Goal: Information Seeking & Learning: Find contact information

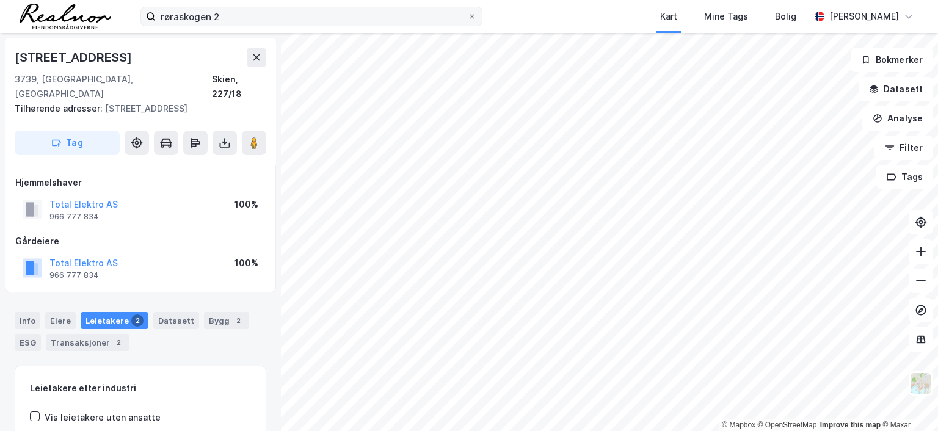
scroll to position [1, 0]
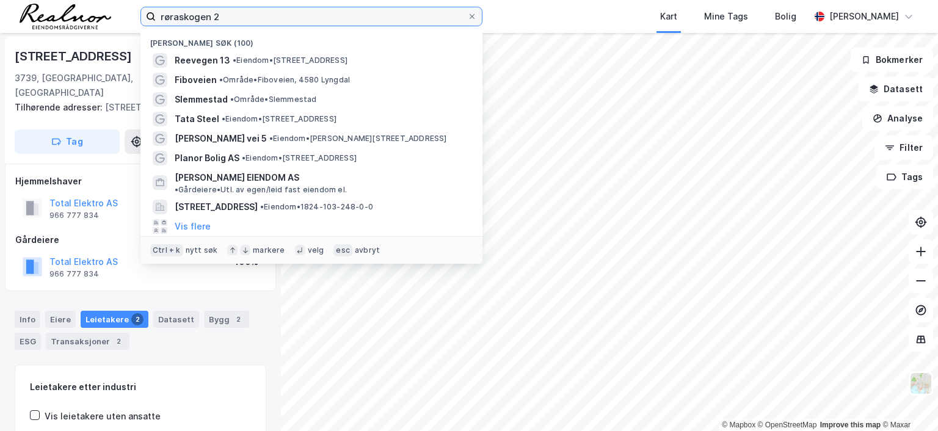
drag, startPoint x: 227, startPoint y: 12, endPoint x: 134, endPoint y: 16, distance: 92.3
click at [134, 16] on div "røraskogen 2 Nylige søk (100) Reevegen 13 • Eiendom • [STREET_ADDRESS] Fiboveie…" at bounding box center [469, 16] width 938 height 33
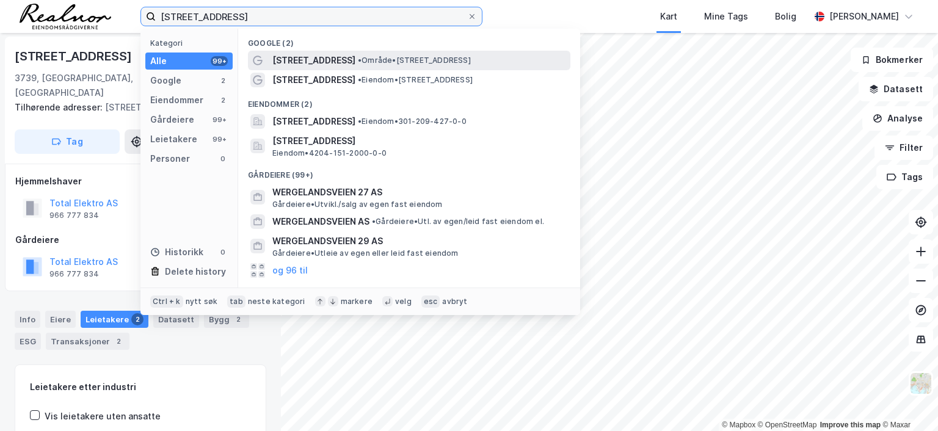
type input "[STREET_ADDRESS]"
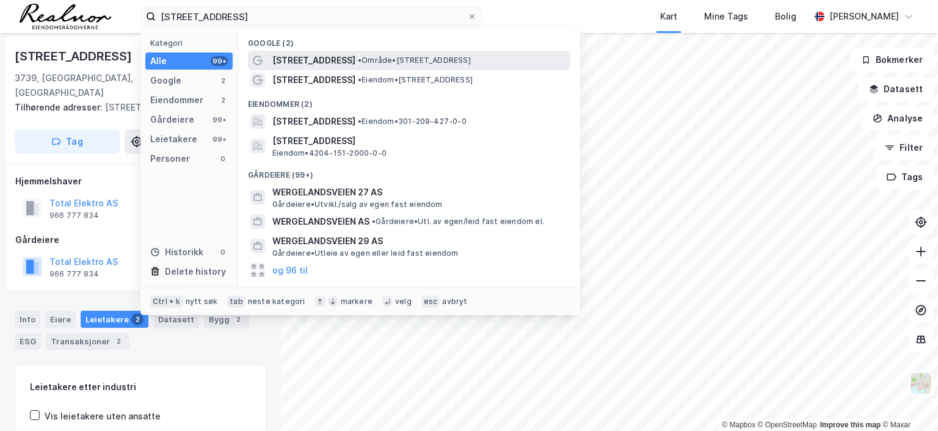
click at [362, 58] on span "•" at bounding box center [360, 60] width 4 height 9
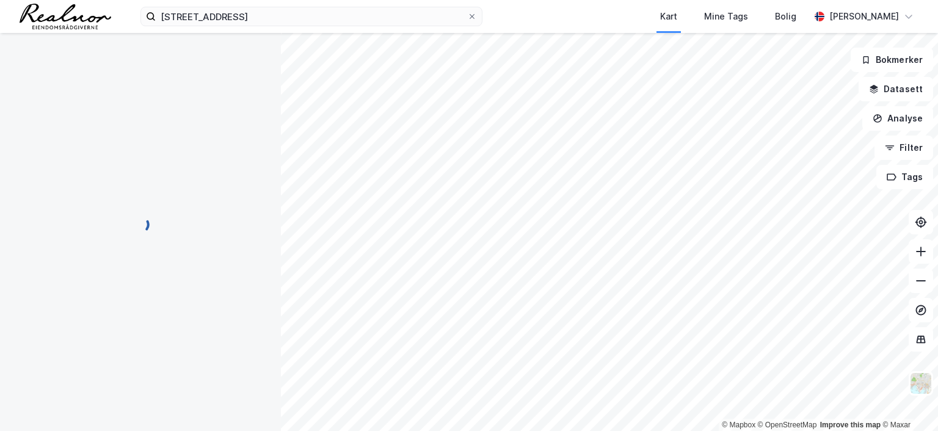
scroll to position [1, 0]
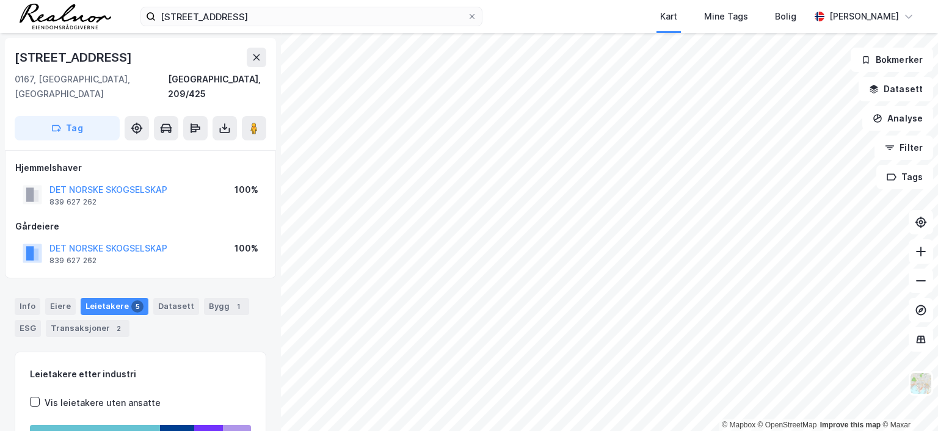
scroll to position [1, 0]
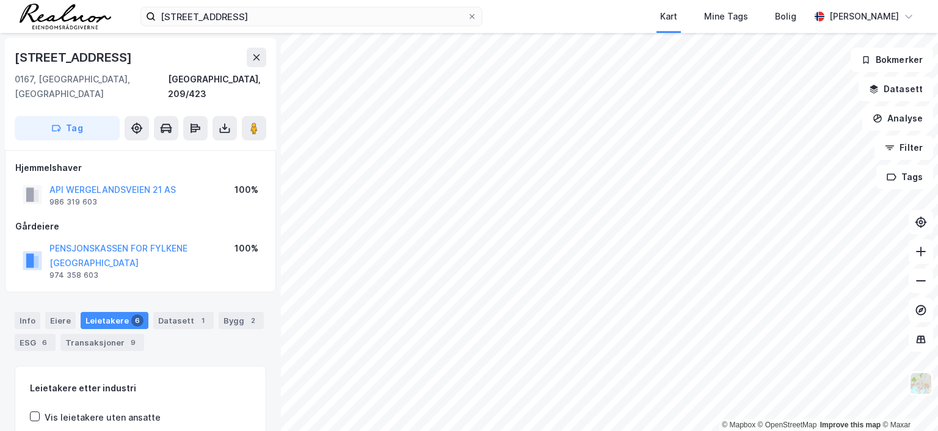
scroll to position [1, 0]
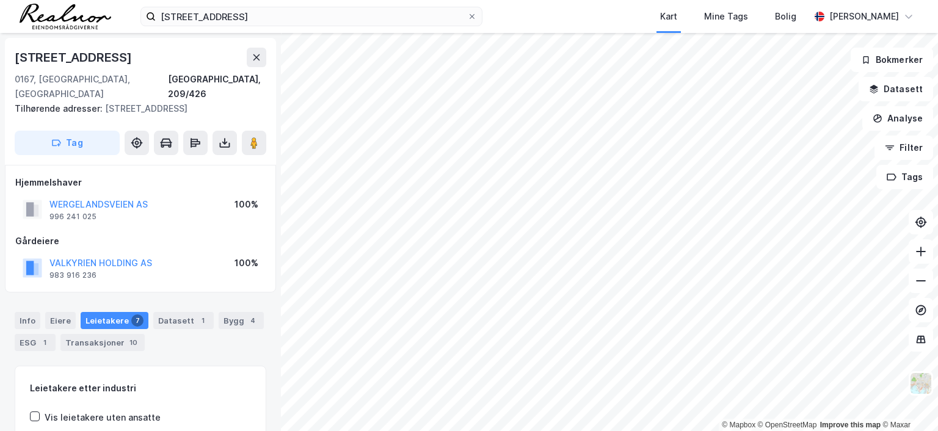
scroll to position [1, 0]
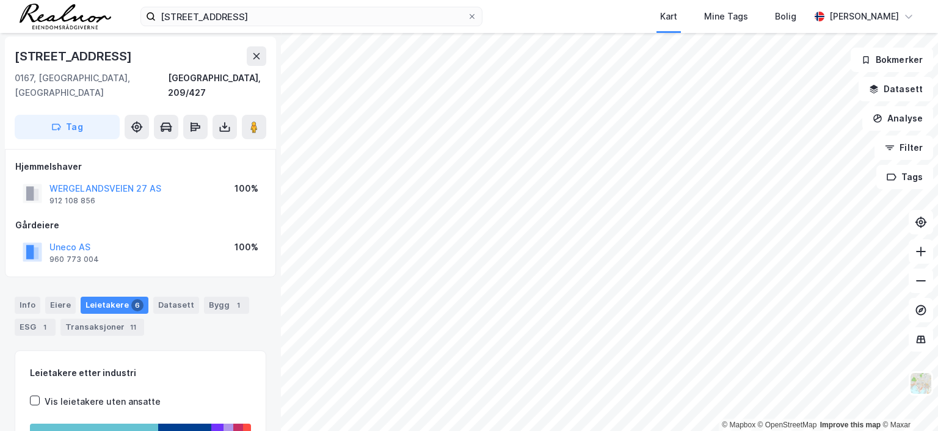
scroll to position [1, 0]
click at [102, 319] on div "Transaksjoner 11" at bounding box center [102, 327] width 84 height 17
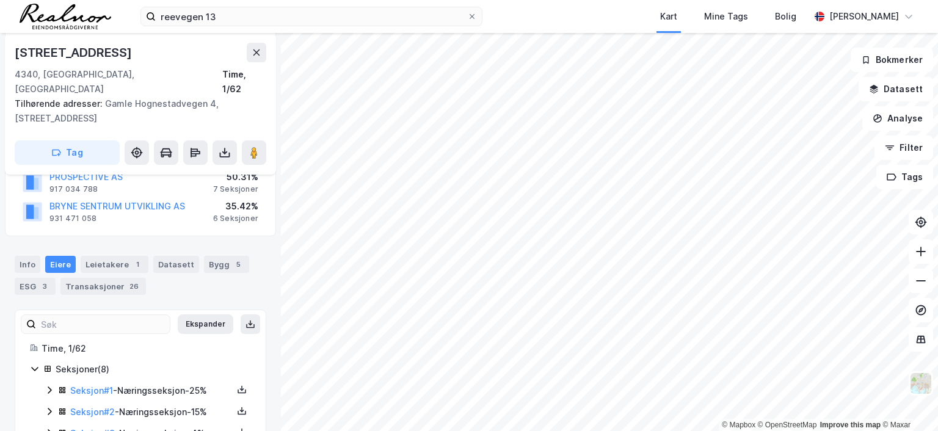
scroll to position [122, 0]
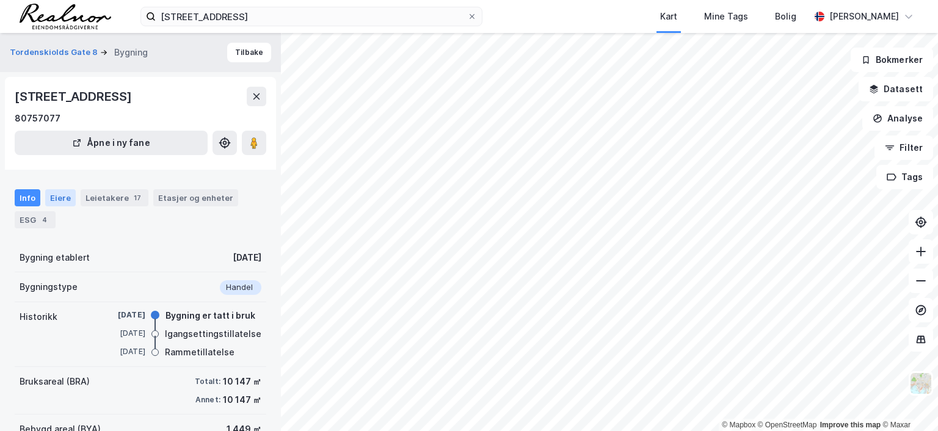
click at [57, 194] on div "Eiere" at bounding box center [60, 197] width 31 height 17
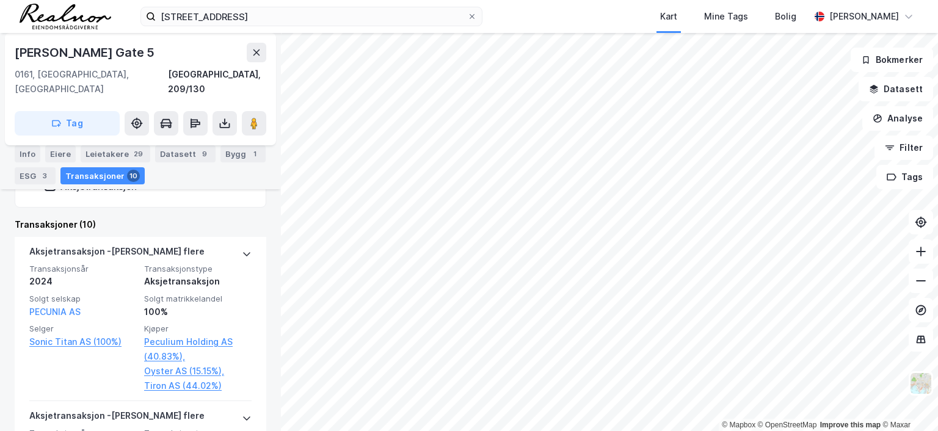
scroll to position [318, 0]
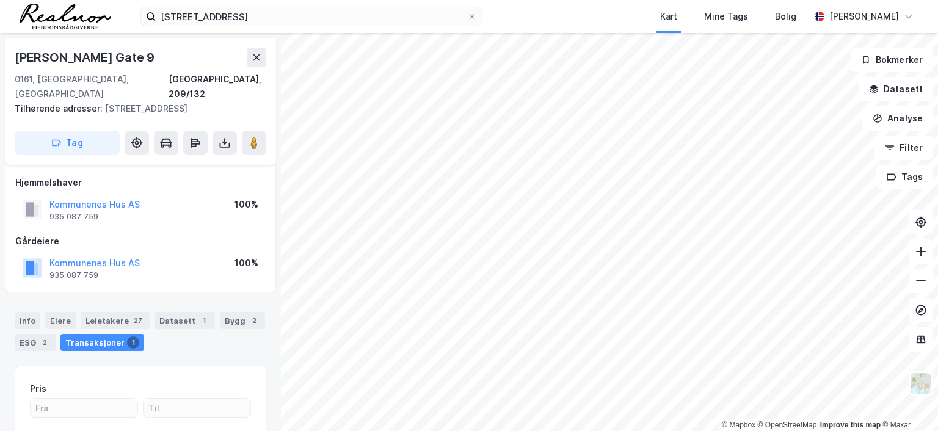
scroll to position [148, 0]
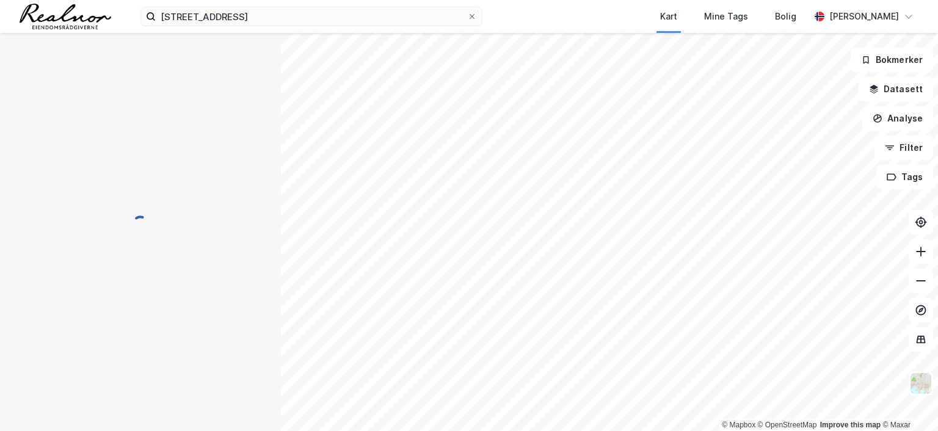
scroll to position [134, 0]
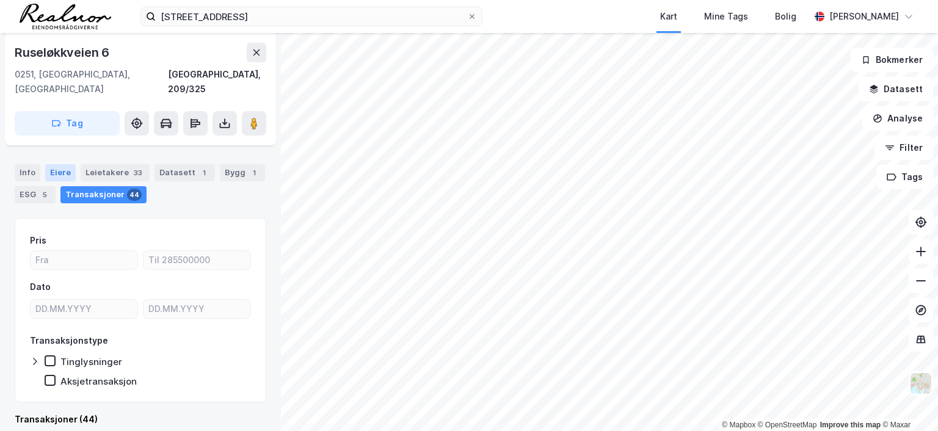
click at [53, 164] on div "Eiere" at bounding box center [60, 172] width 31 height 17
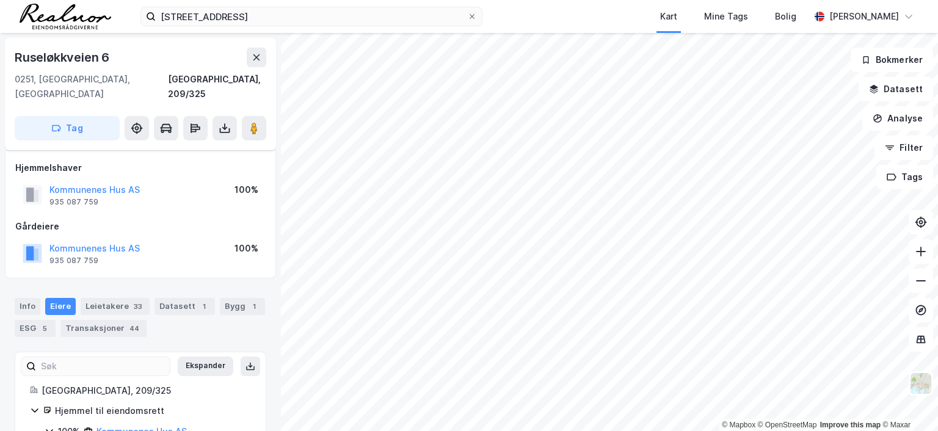
scroll to position [44, 0]
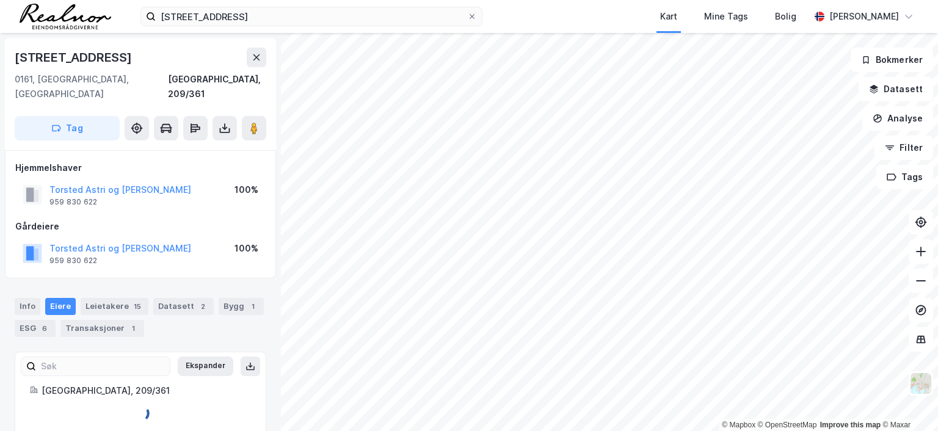
scroll to position [7, 0]
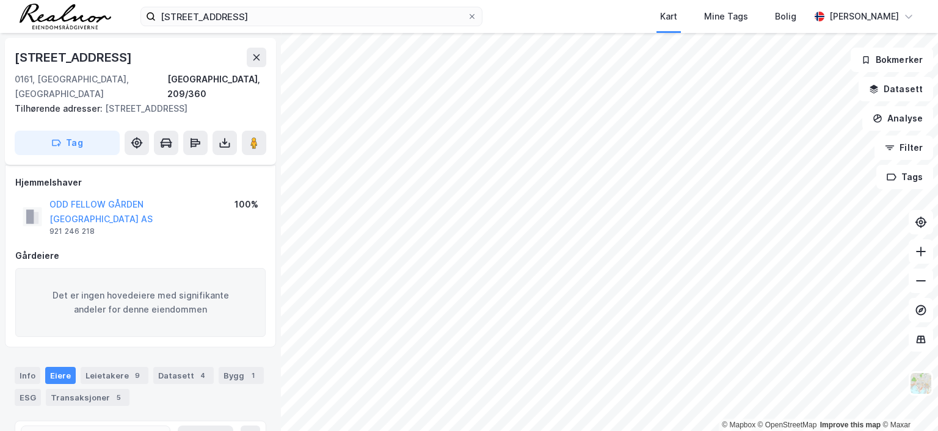
scroll to position [7, 0]
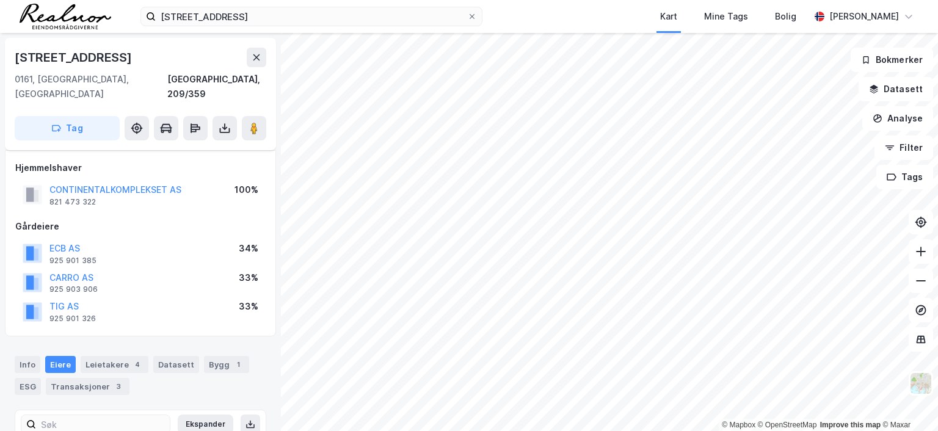
scroll to position [7, 0]
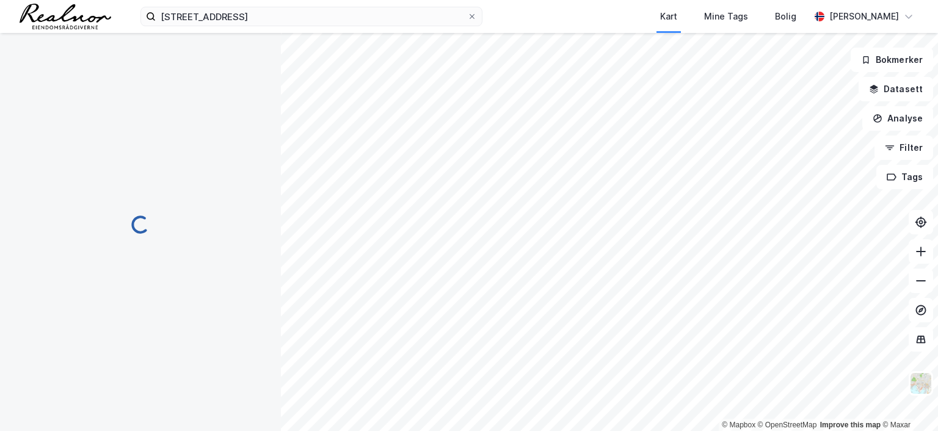
scroll to position [7, 0]
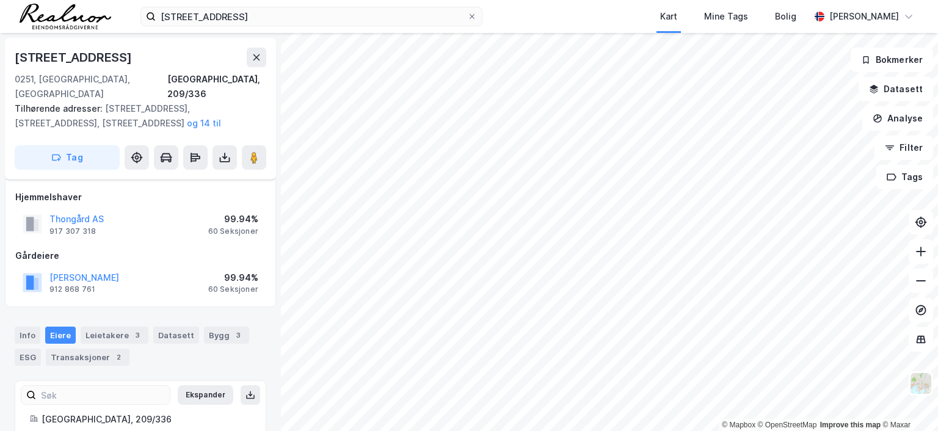
scroll to position [7, 0]
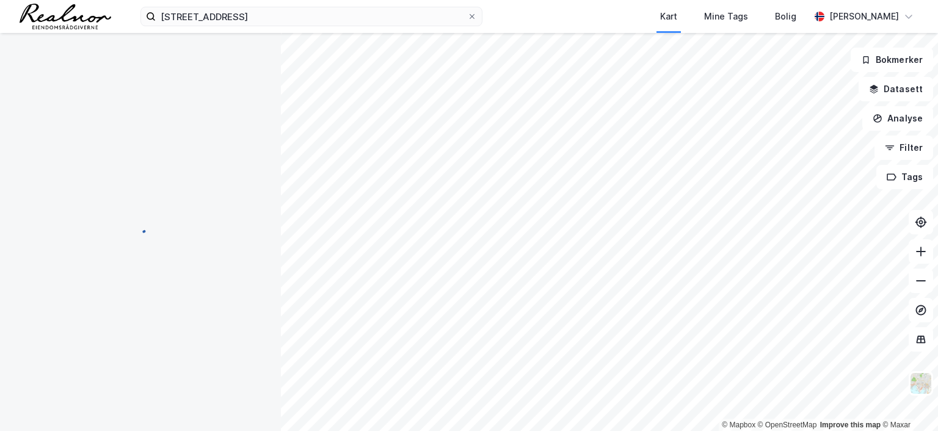
scroll to position [7, 0]
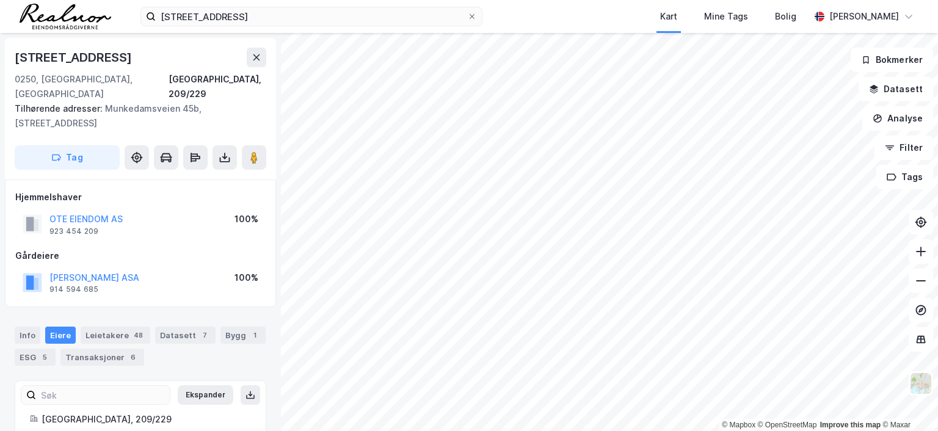
scroll to position [7, 0]
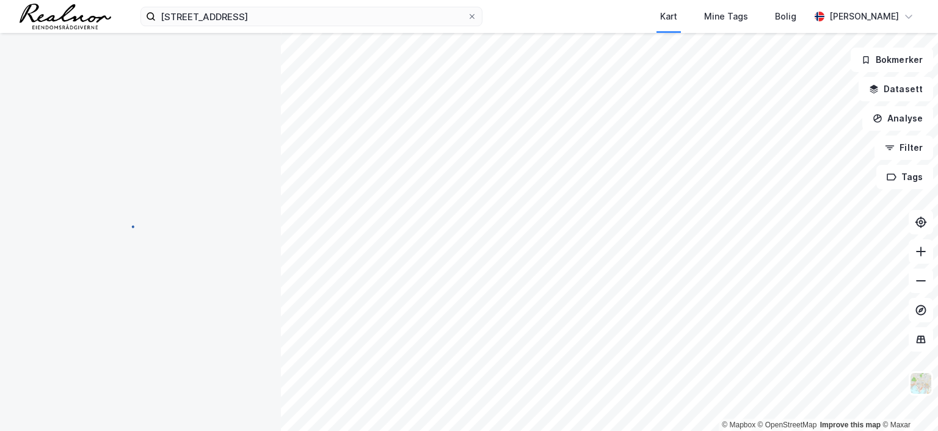
scroll to position [7, 0]
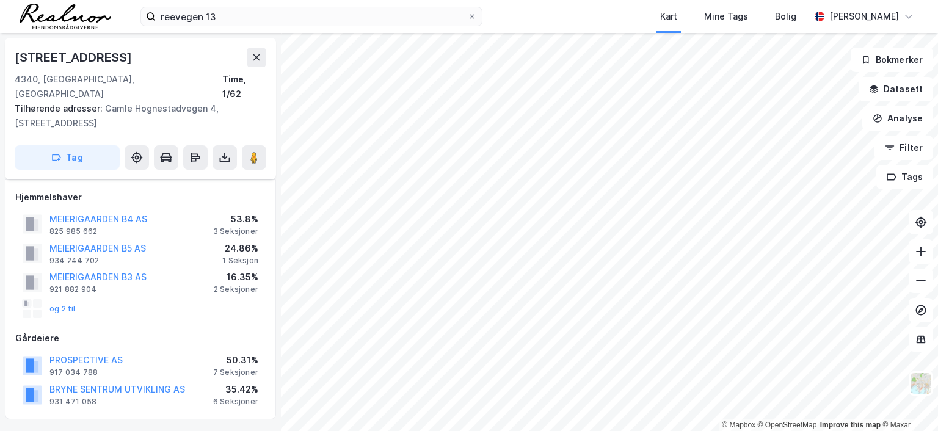
scroll to position [122, 0]
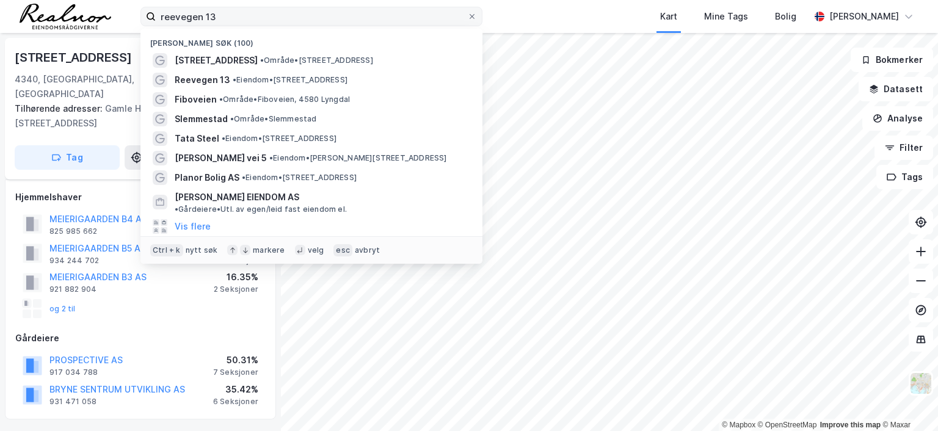
scroll to position [122, 0]
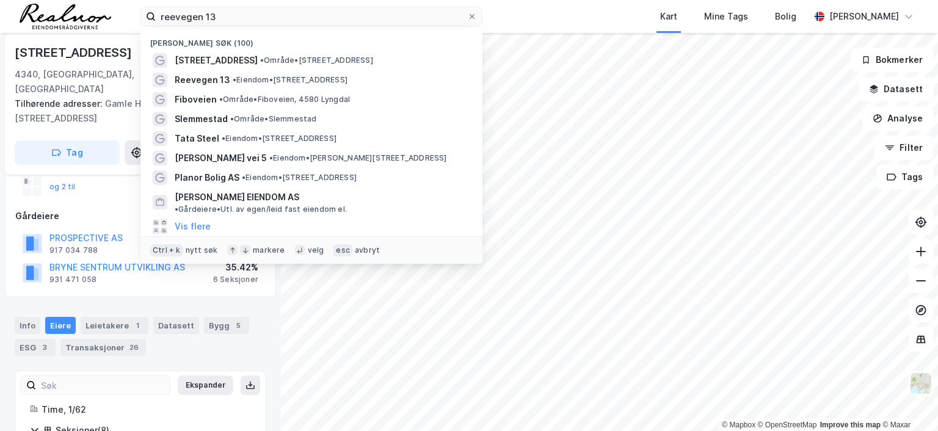
drag, startPoint x: 226, startPoint y: 15, endPoint x: 84, endPoint y: 11, distance: 141.8
click at [84, 11] on div "reevegen 13 Nylige søk (100) Wergelandsveien 27 • Område • Wergelandsveien 27, …" at bounding box center [469, 16] width 938 height 33
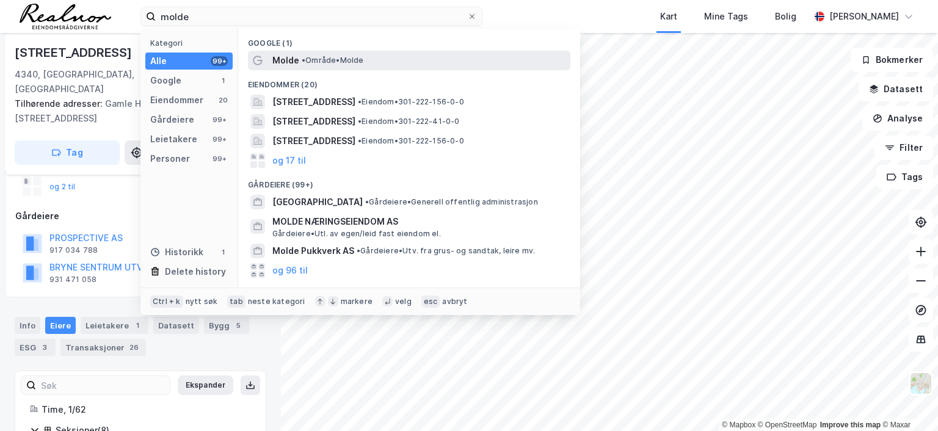
click at [320, 57] on span "• Område • Molde" at bounding box center [333, 61] width 62 height 10
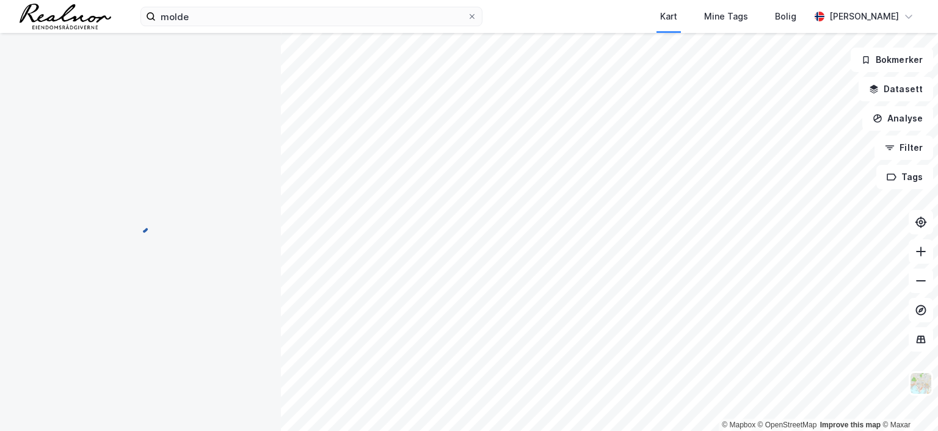
scroll to position [7, 0]
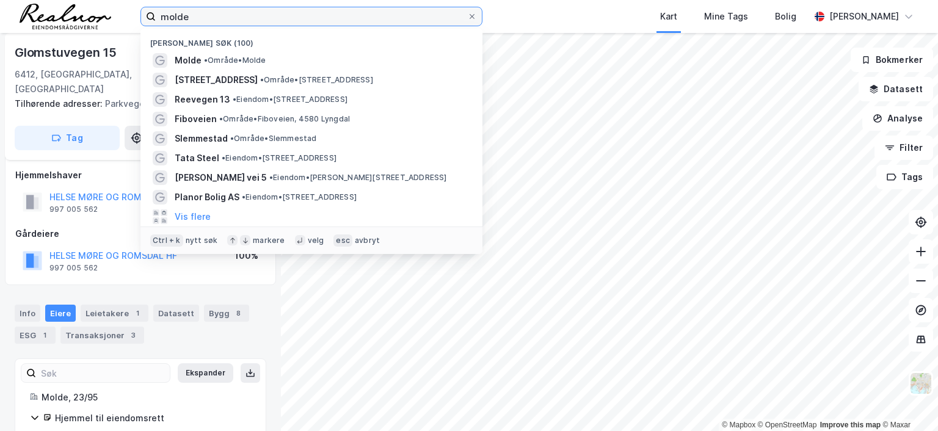
click at [225, 16] on input "molde" at bounding box center [312, 16] width 312 height 18
drag, startPoint x: 225, startPoint y: 16, endPoint x: 46, endPoint y: 7, distance: 178.6
click at [46, 7] on div "molde Nylige søk (100) Molde • Område • Molde Wergelandsveien 27 • Område • Wer…" at bounding box center [469, 16] width 938 height 33
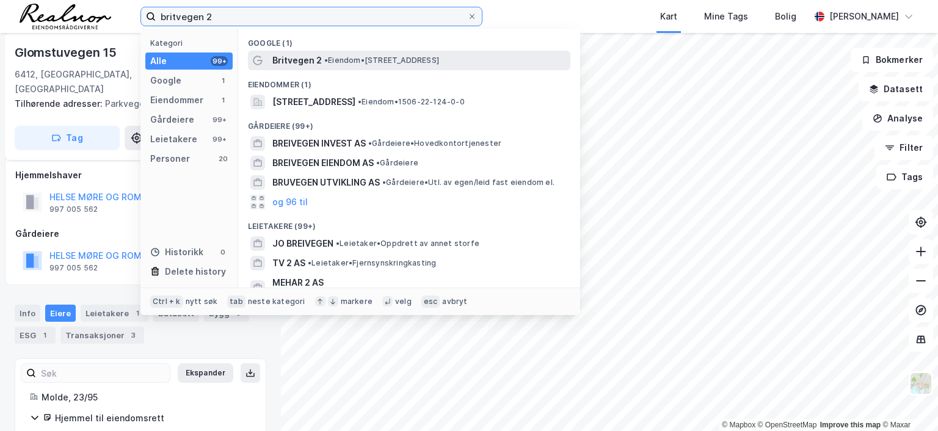
type input "britvegen 2"
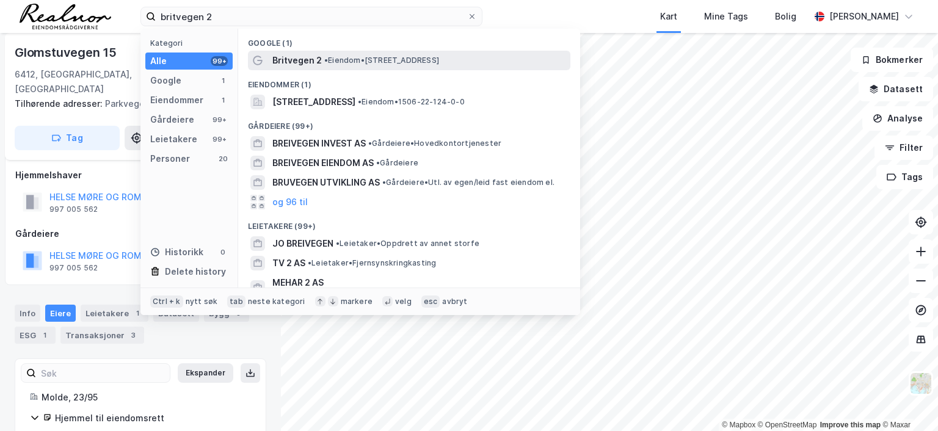
click at [289, 56] on span "Britvegen 2" at bounding box center [296, 60] width 49 height 15
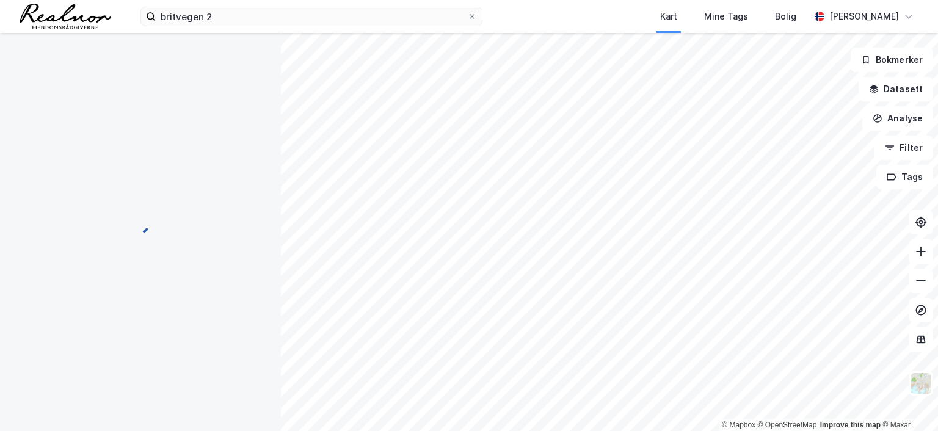
scroll to position [7, 0]
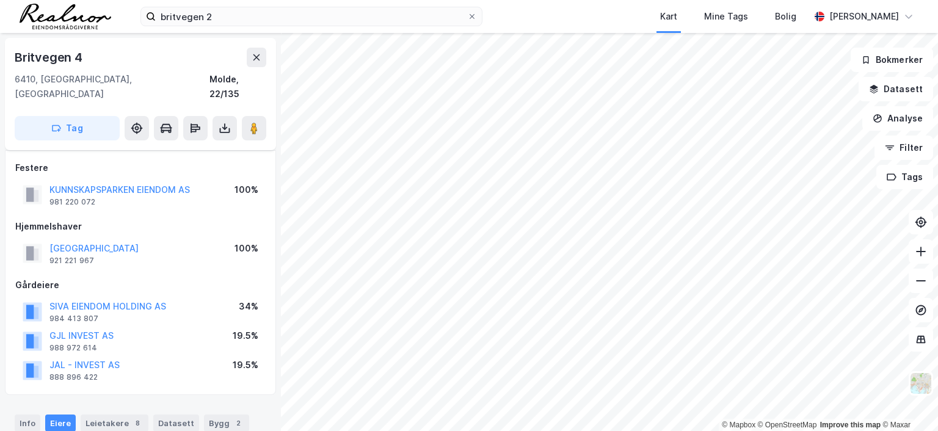
scroll to position [7, 0]
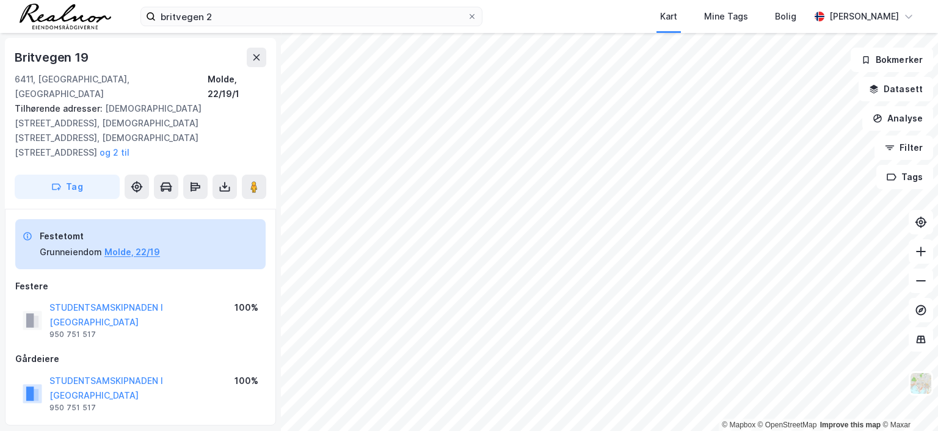
scroll to position [7, 0]
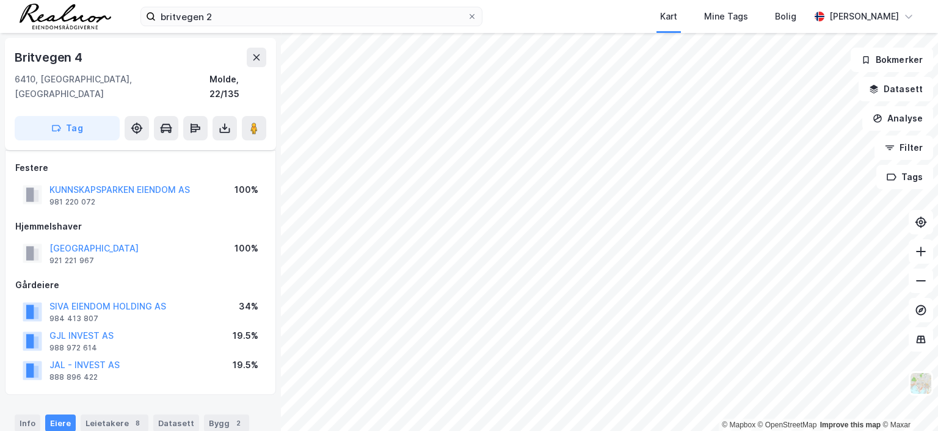
scroll to position [7, 0]
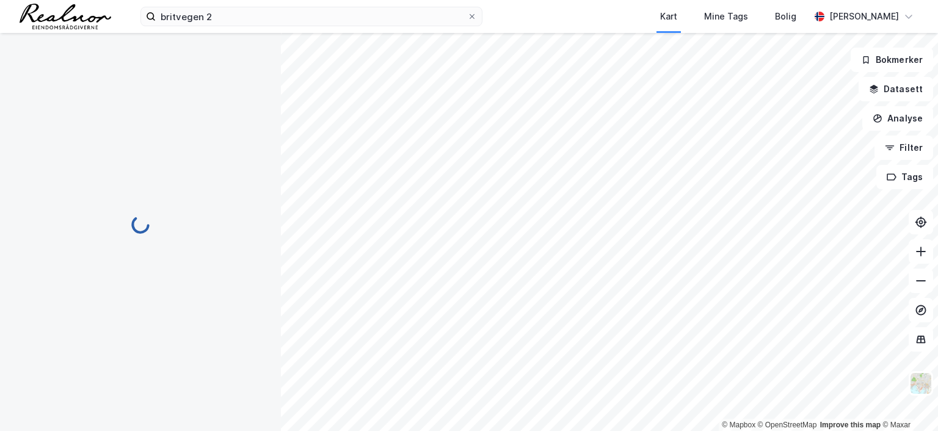
scroll to position [7, 0]
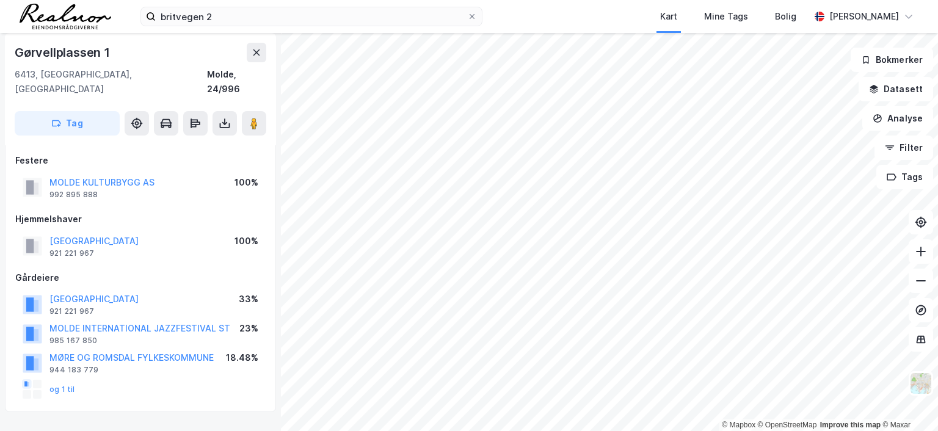
scroll to position [7, 0]
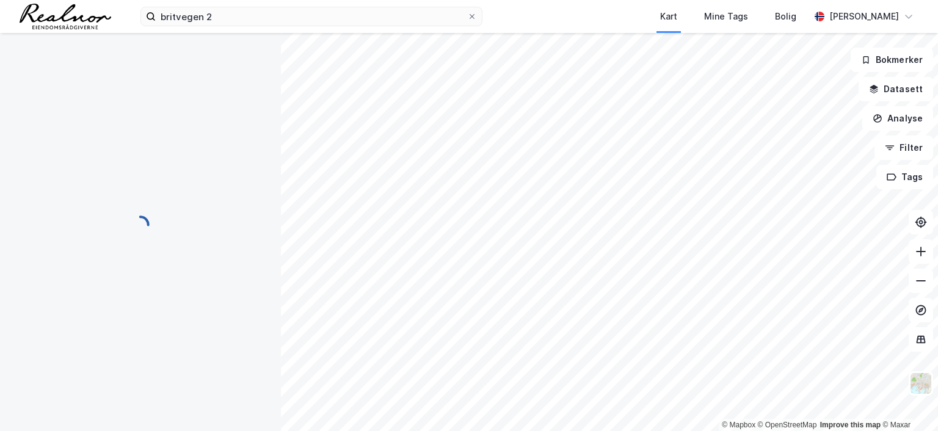
scroll to position [7, 0]
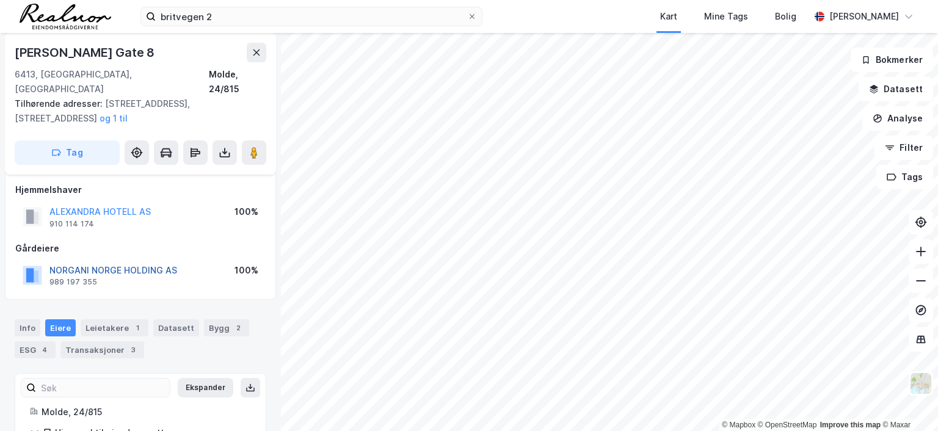
click at [0, 0] on button "NORGANI NORGE HOLDING AS" at bounding box center [0, 0] width 0 height 0
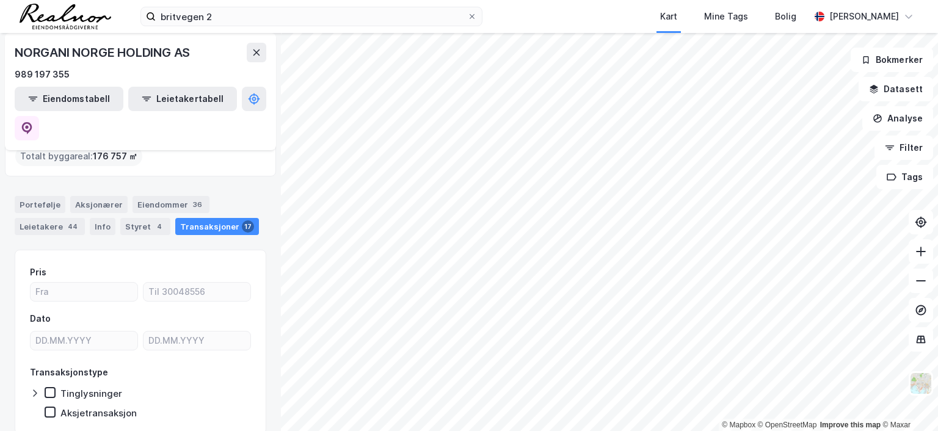
scroll to position [122, 0]
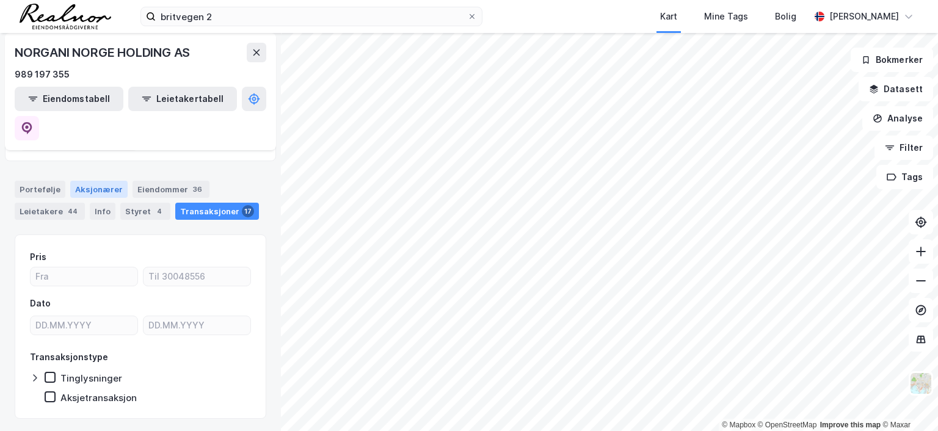
click at [106, 181] on div "Aksjonærer" at bounding box center [98, 189] width 57 height 17
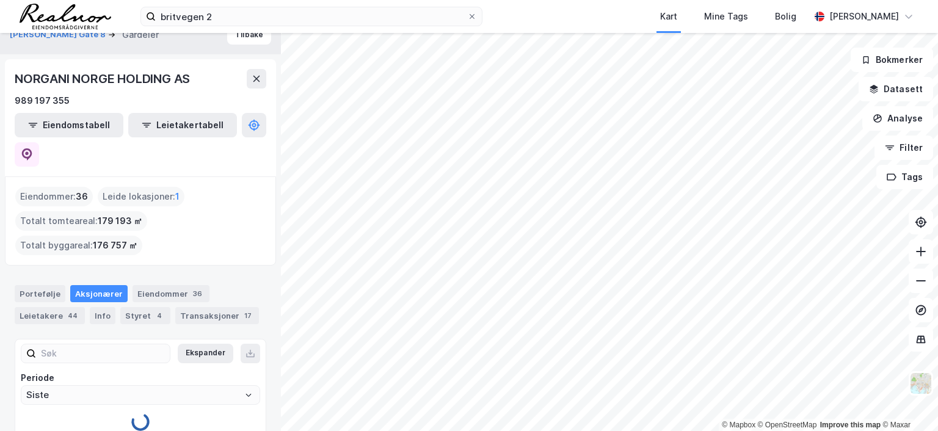
scroll to position [34, 0]
